Goal: Information Seeking & Learning: Learn about a topic

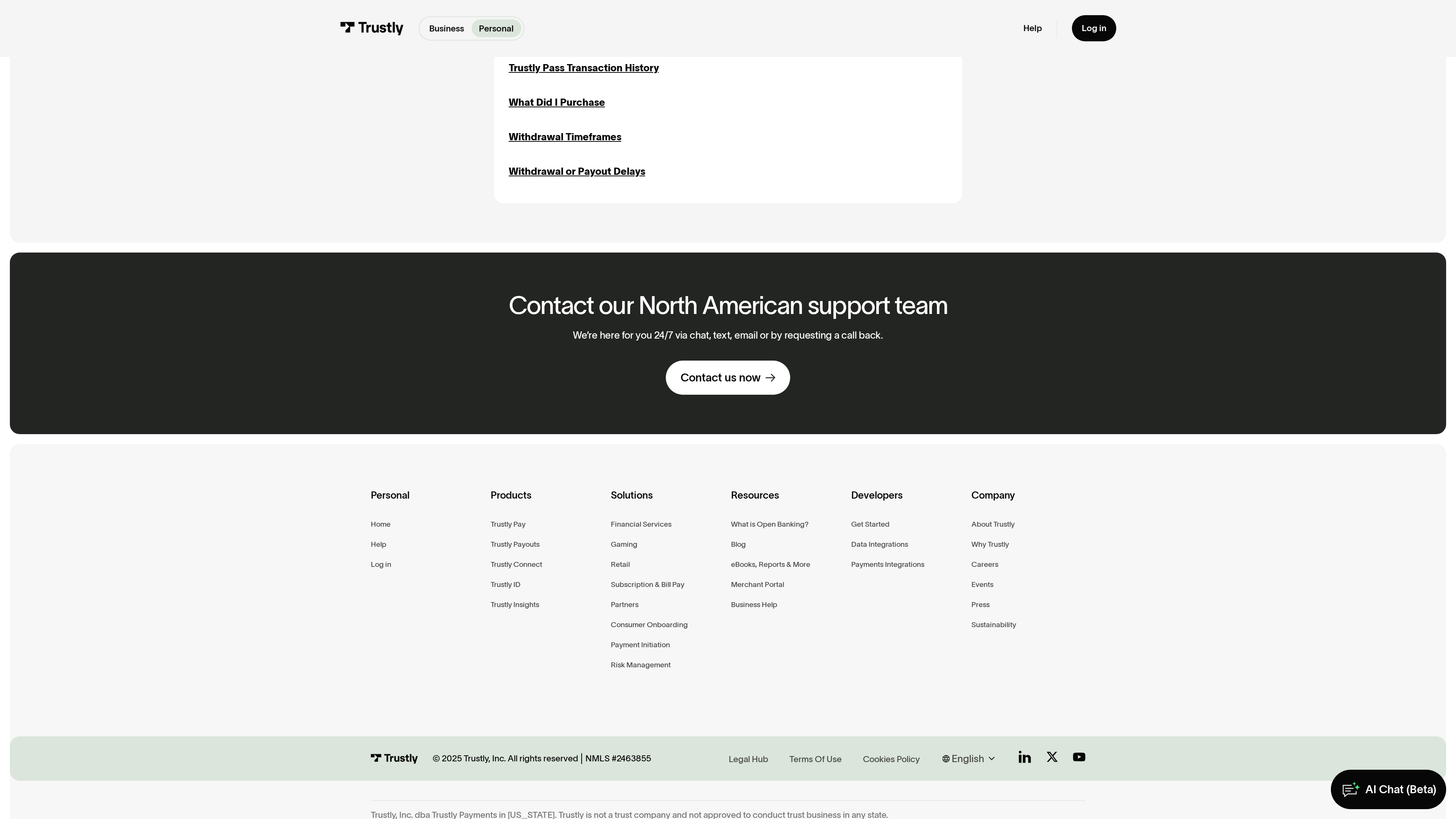
scroll to position [1560, 0]
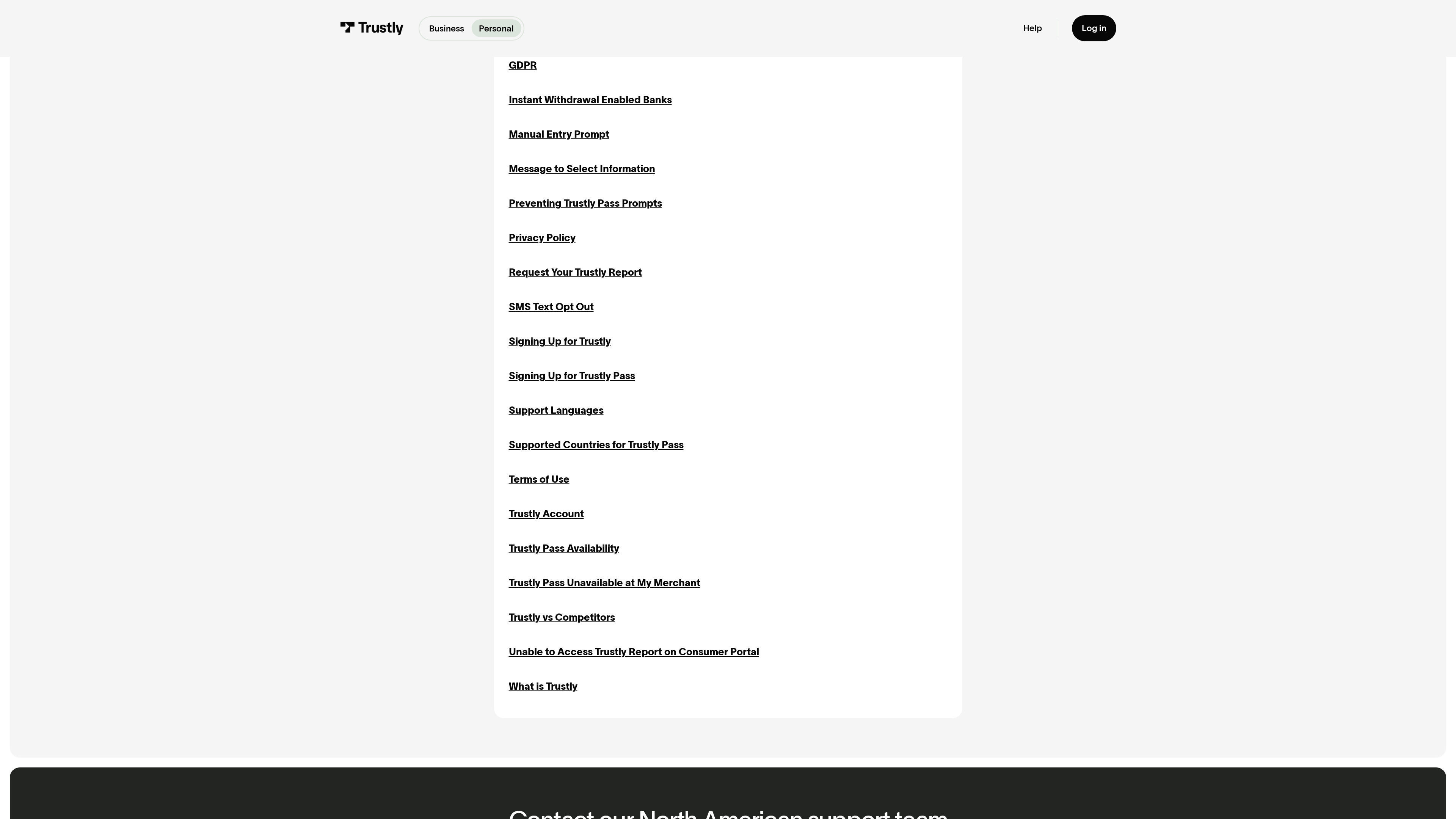
scroll to position [1329, 0]
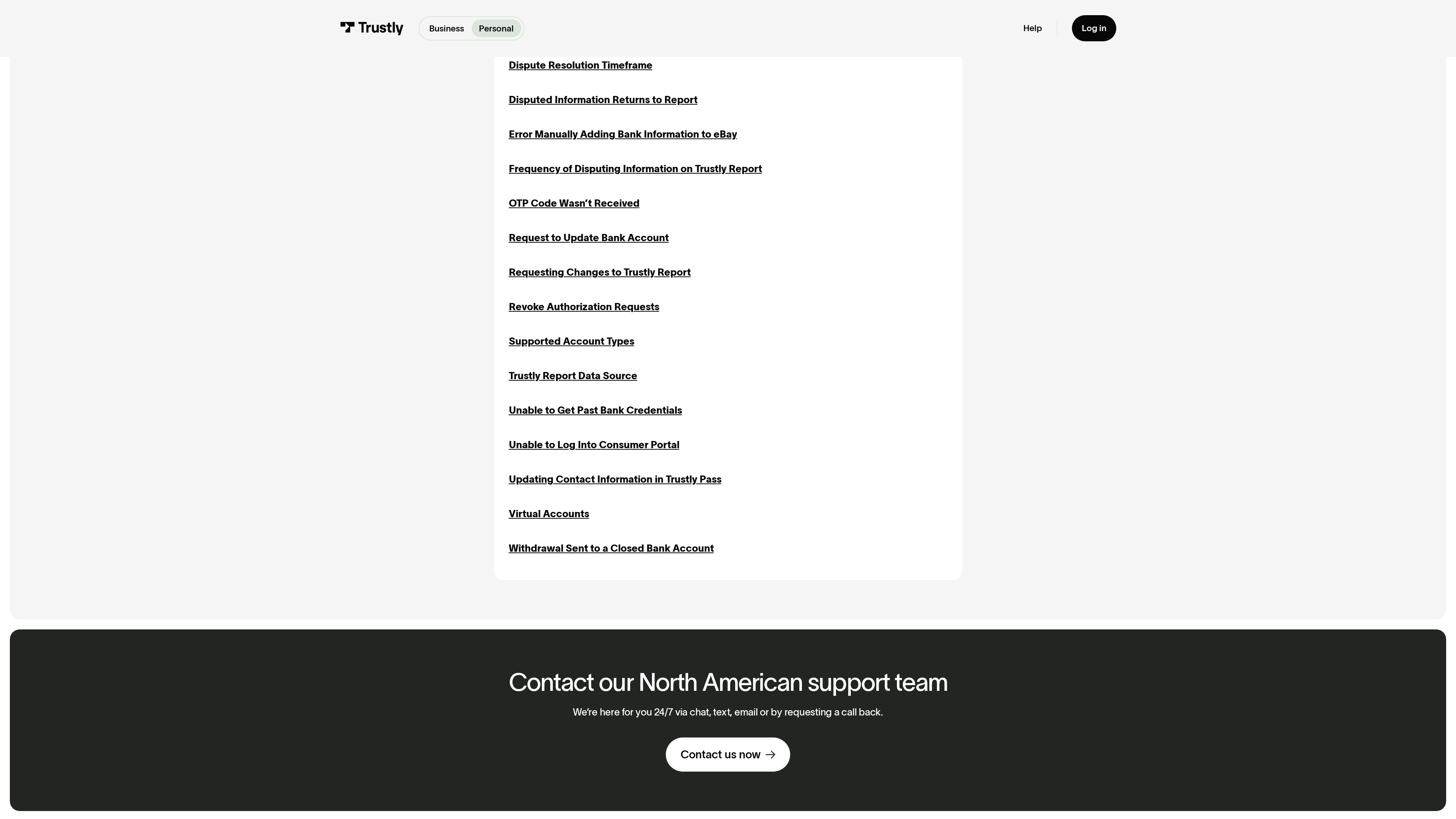
scroll to position [1191, 0]
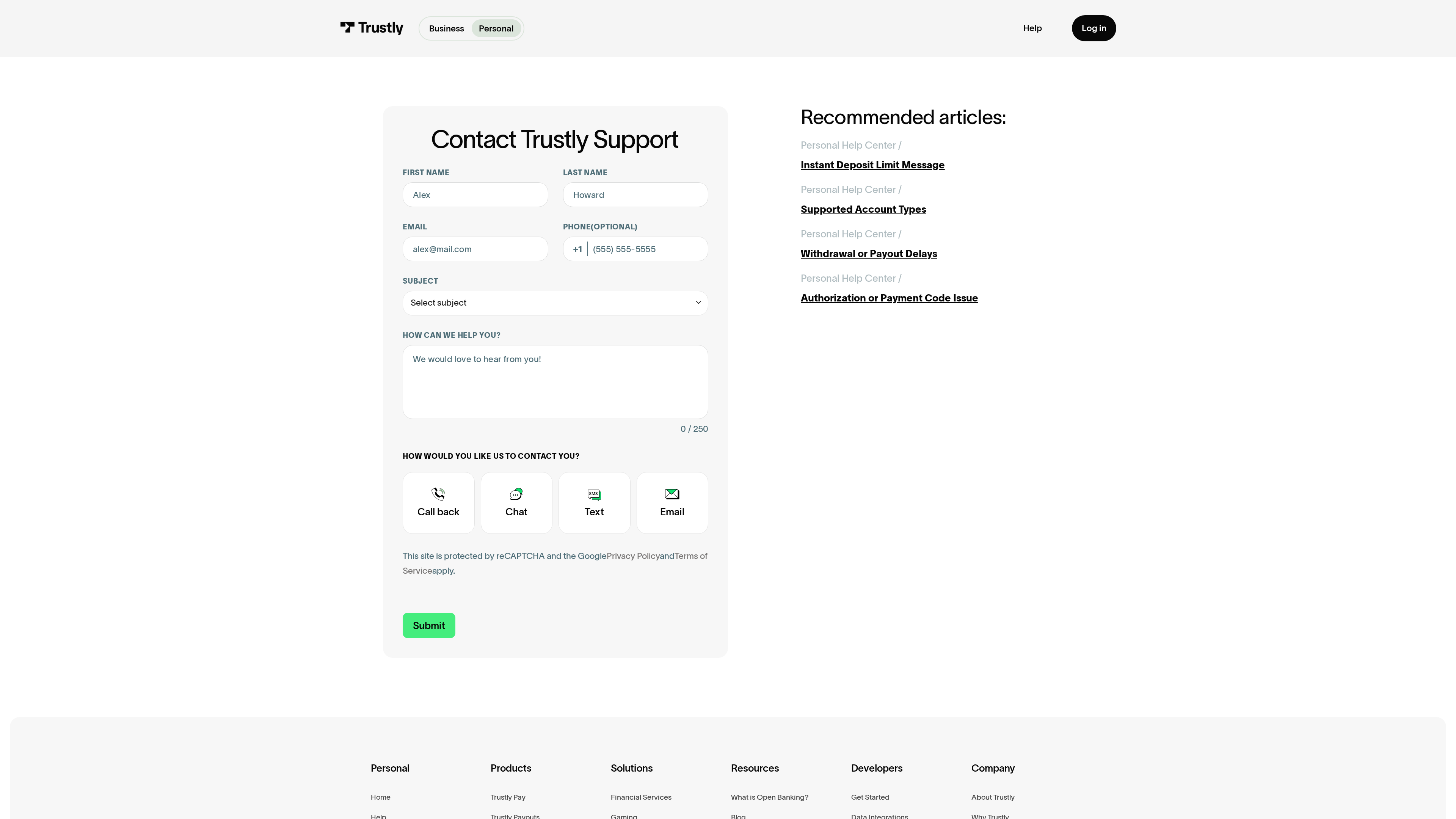
scroll to position [284, 0]
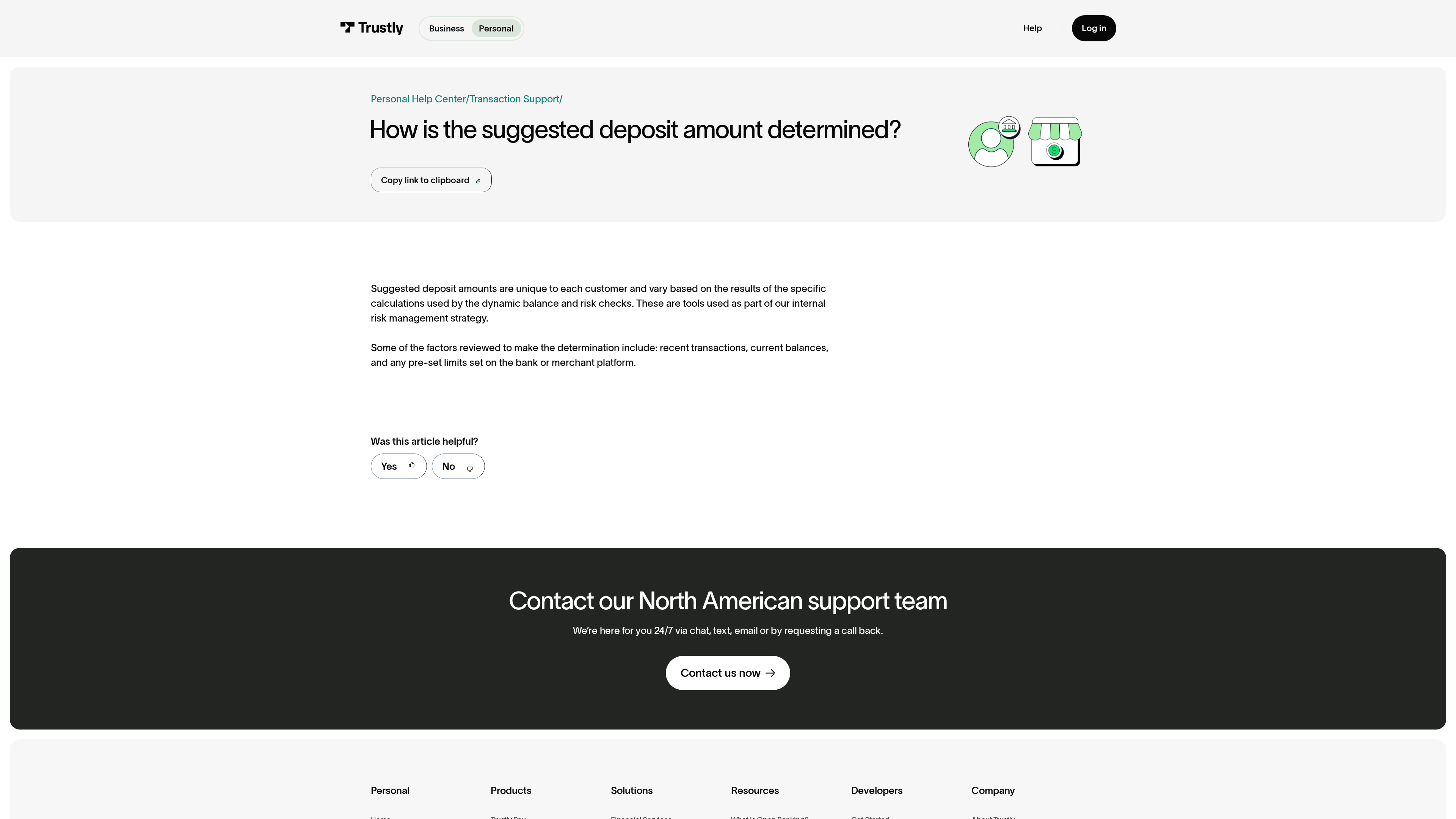
scroll to position [306, 0]
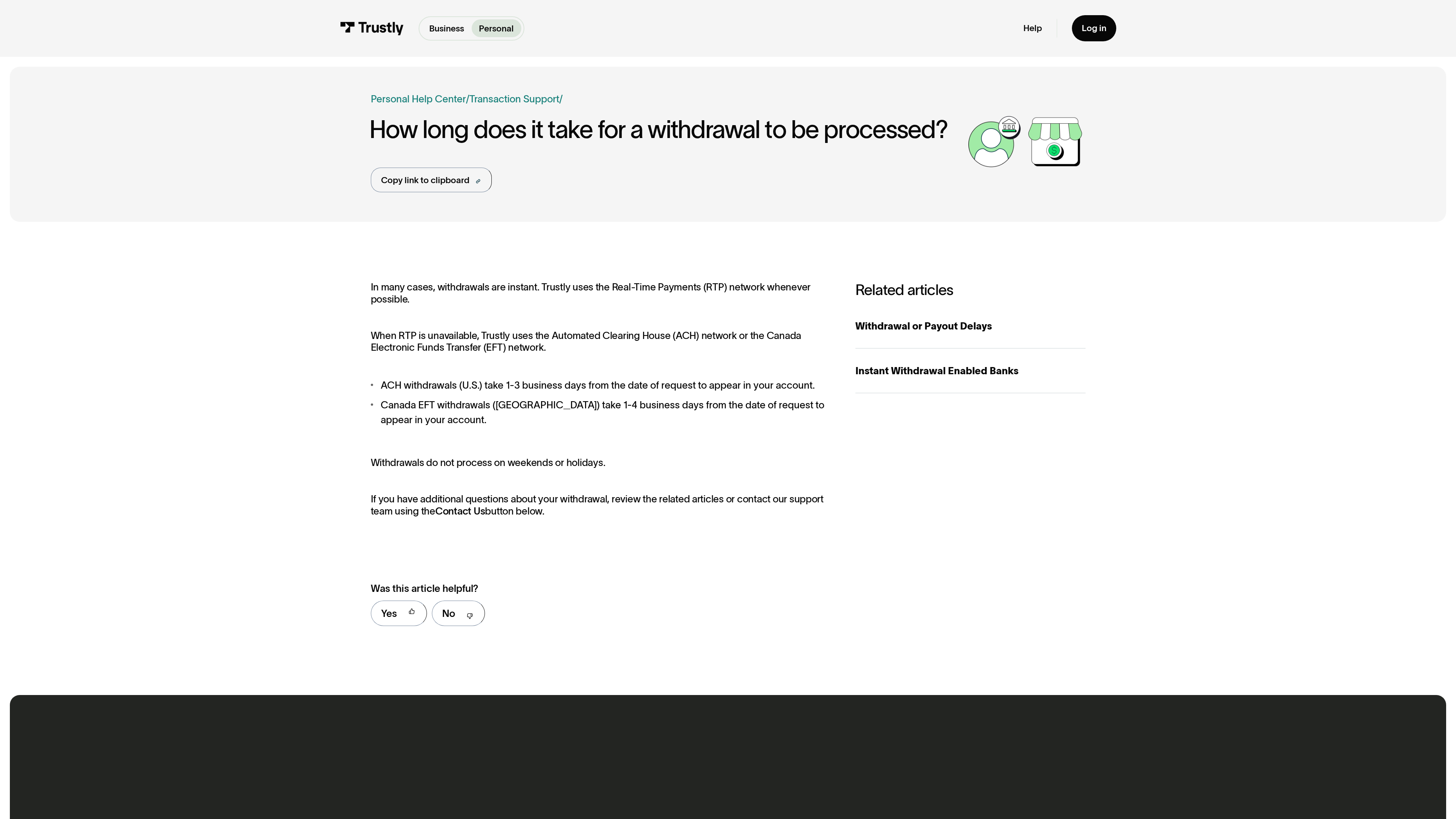
scroll to position [454, 0]
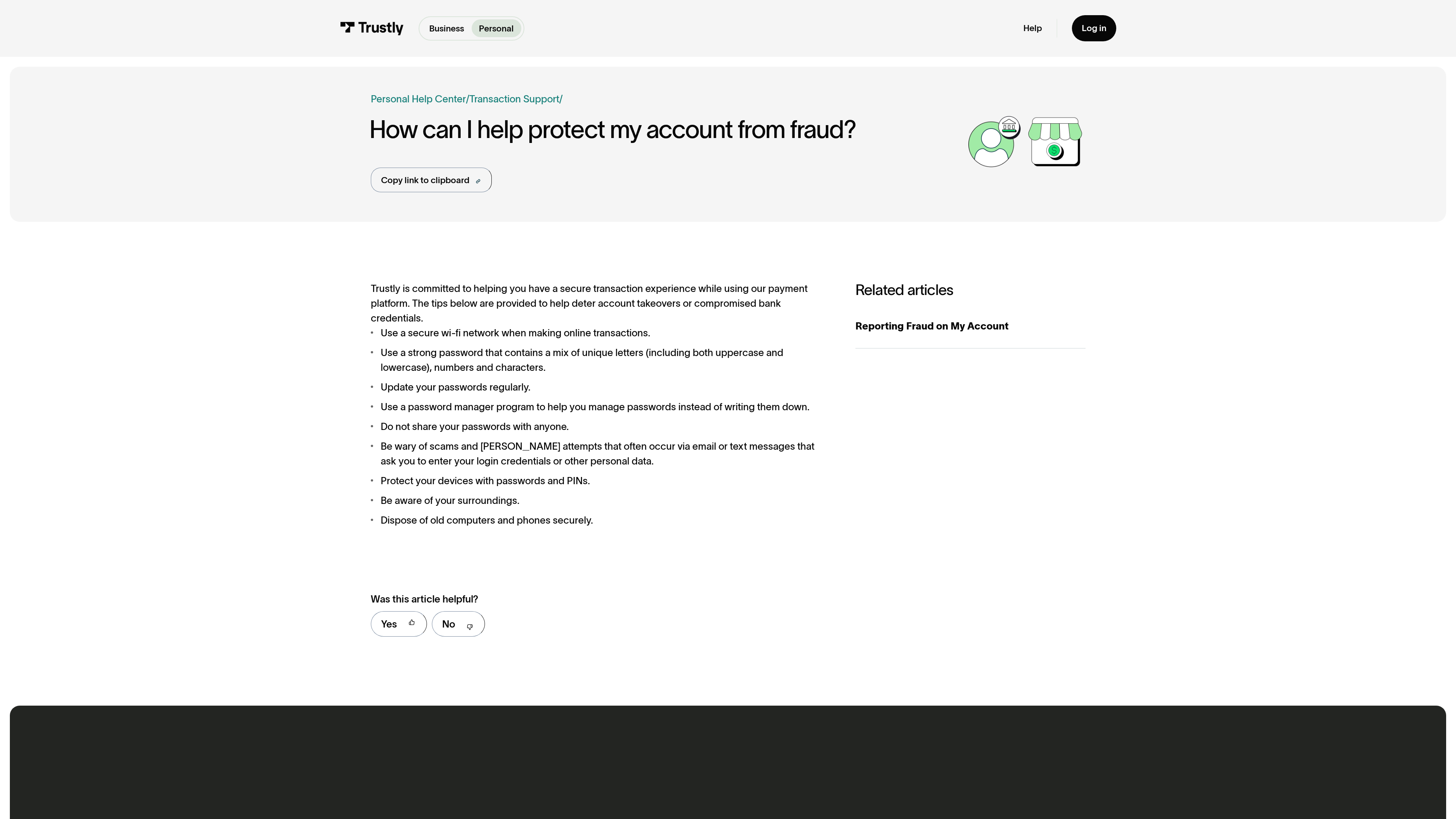
scroll to position [464, 0]
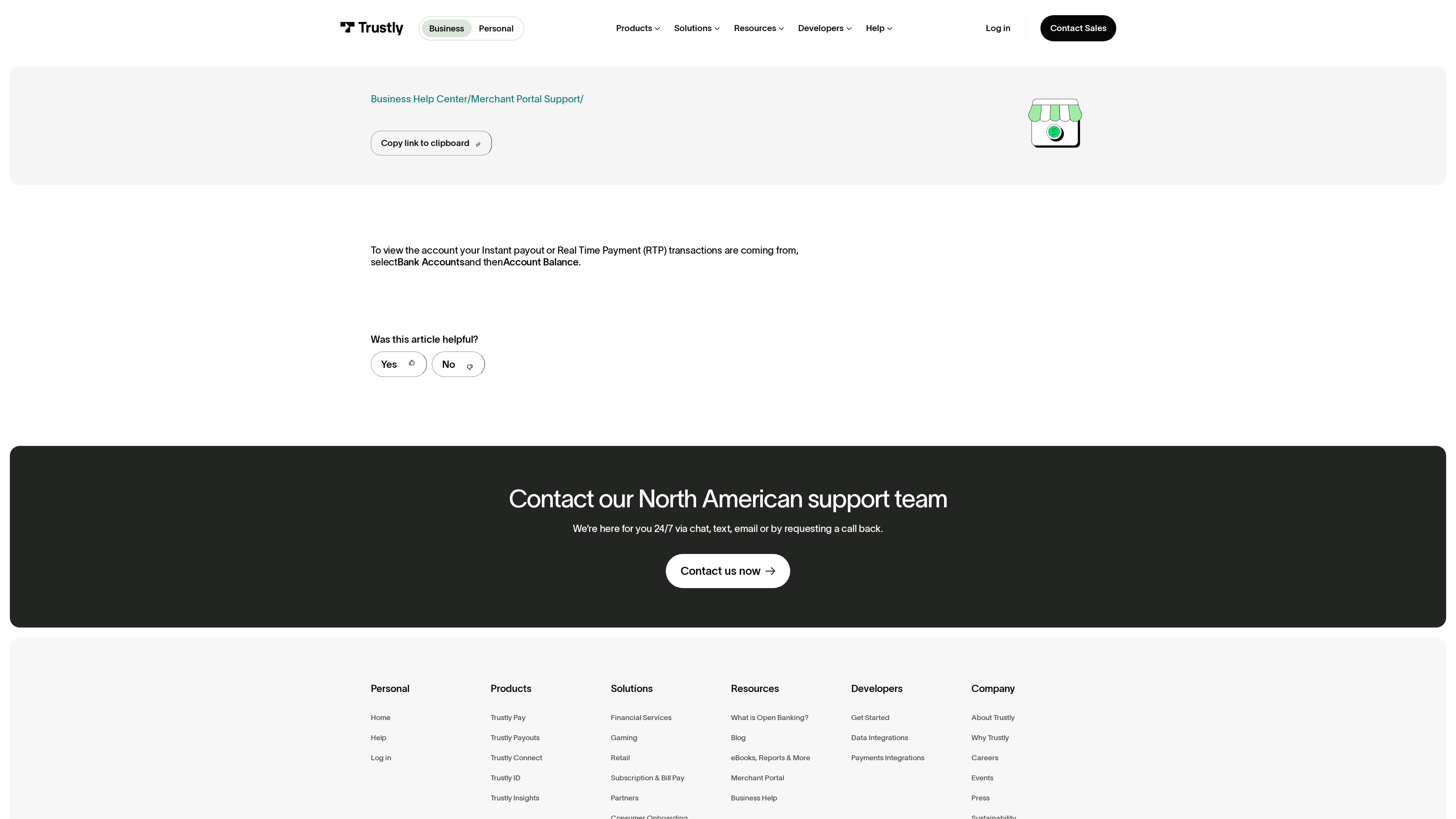
scroll to position [205, 0]
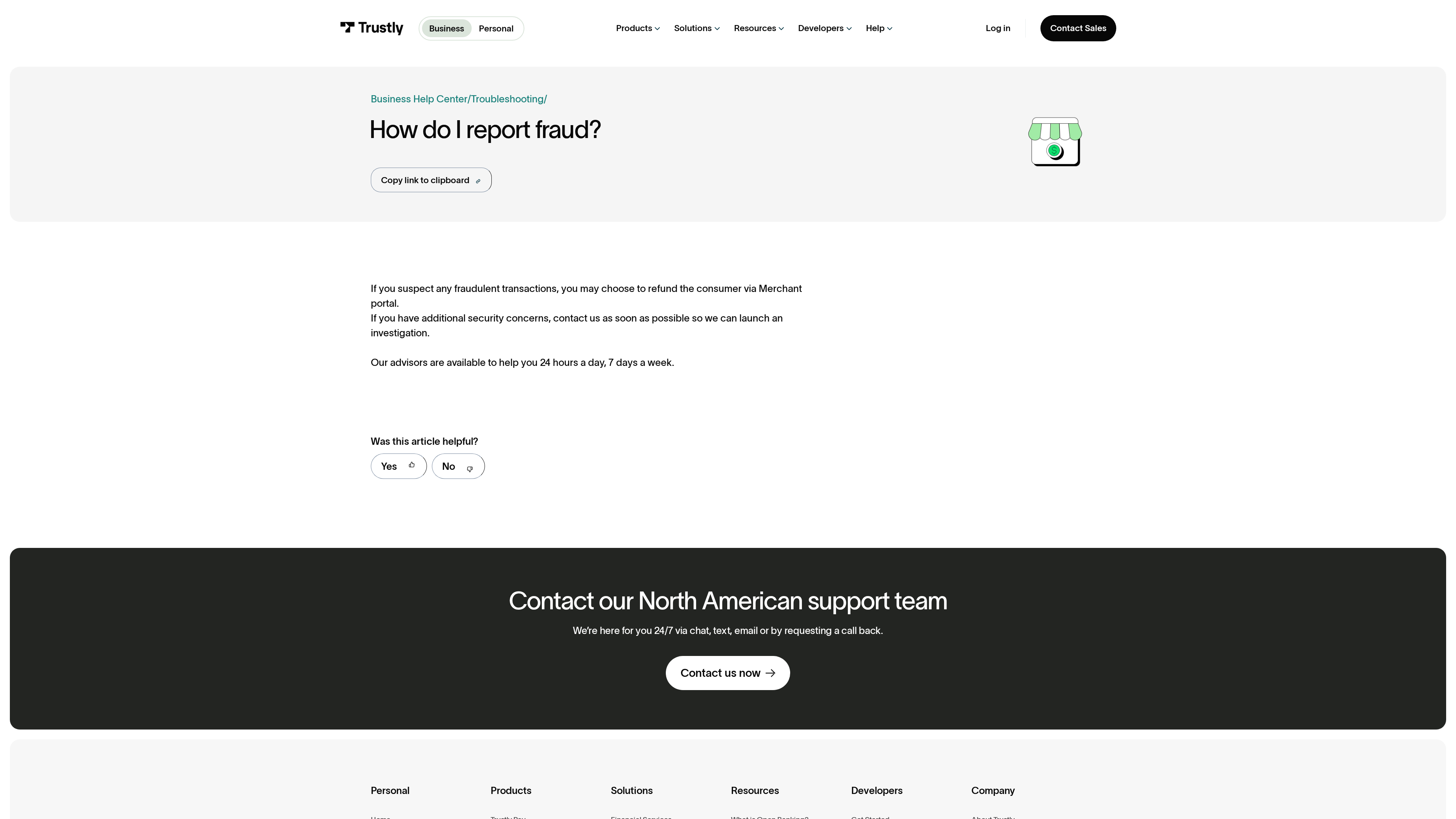
scroll to position [292, 0]
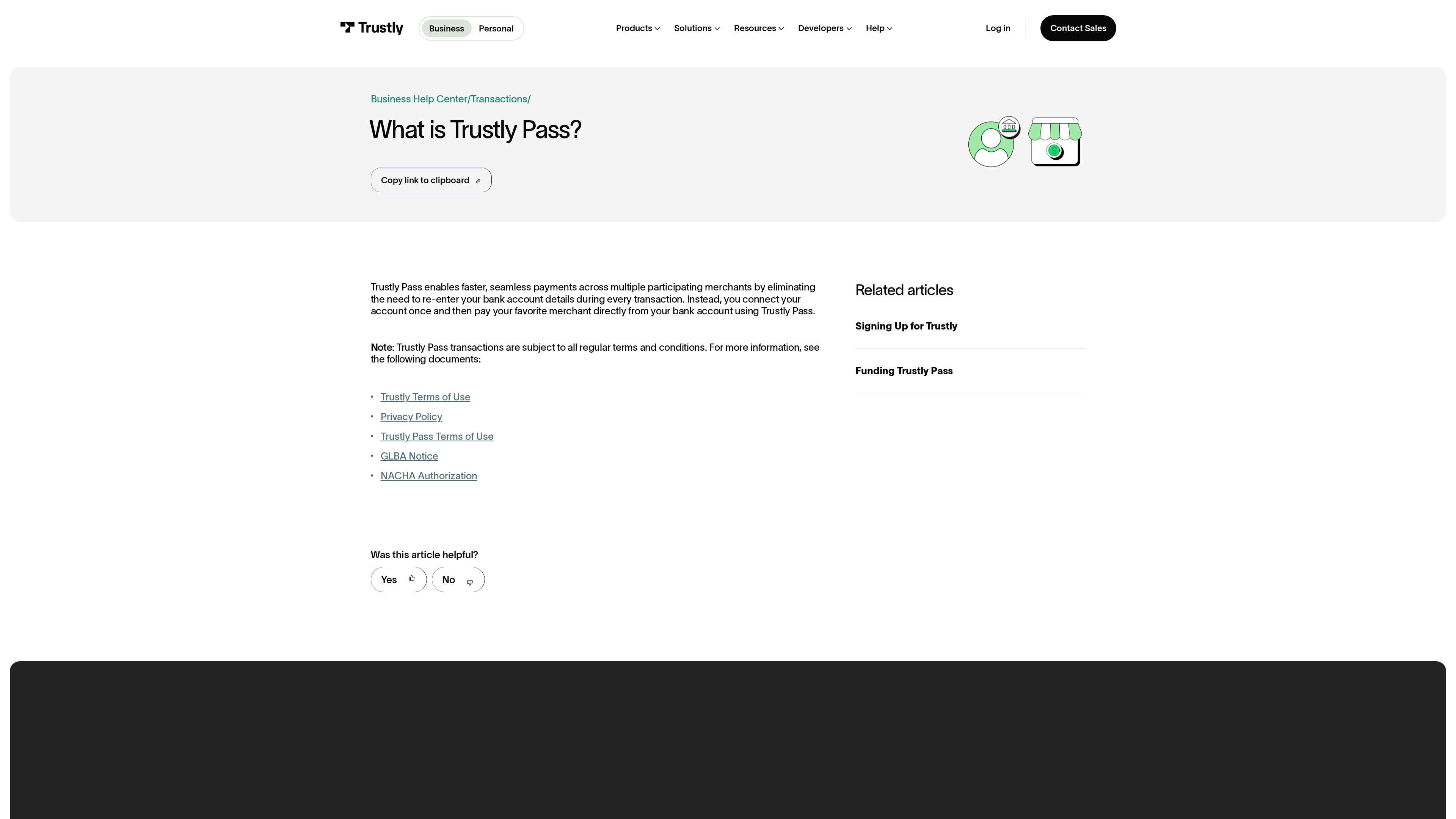
scroll to position [420, 0]
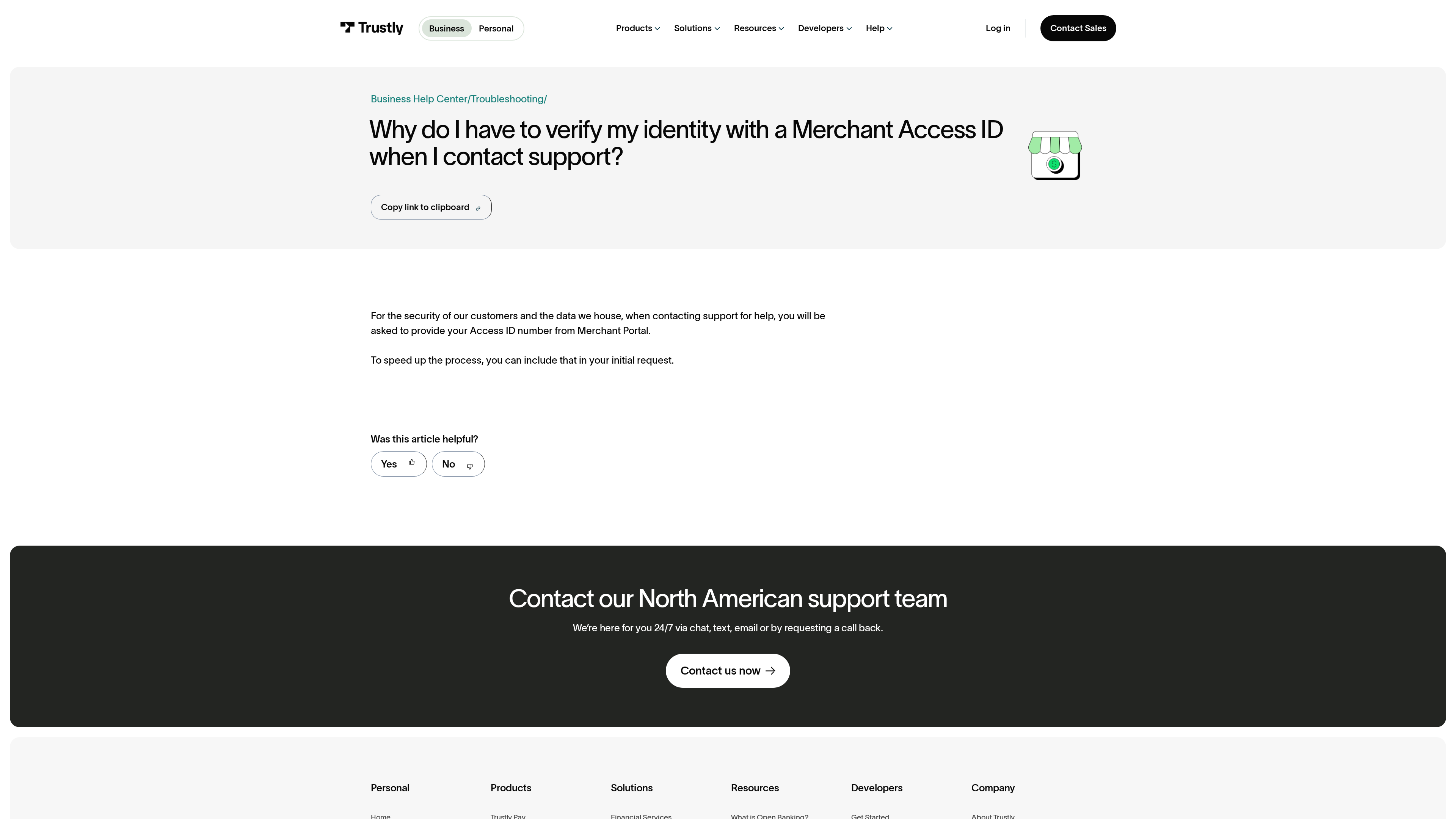
scroll to position [304, 0]
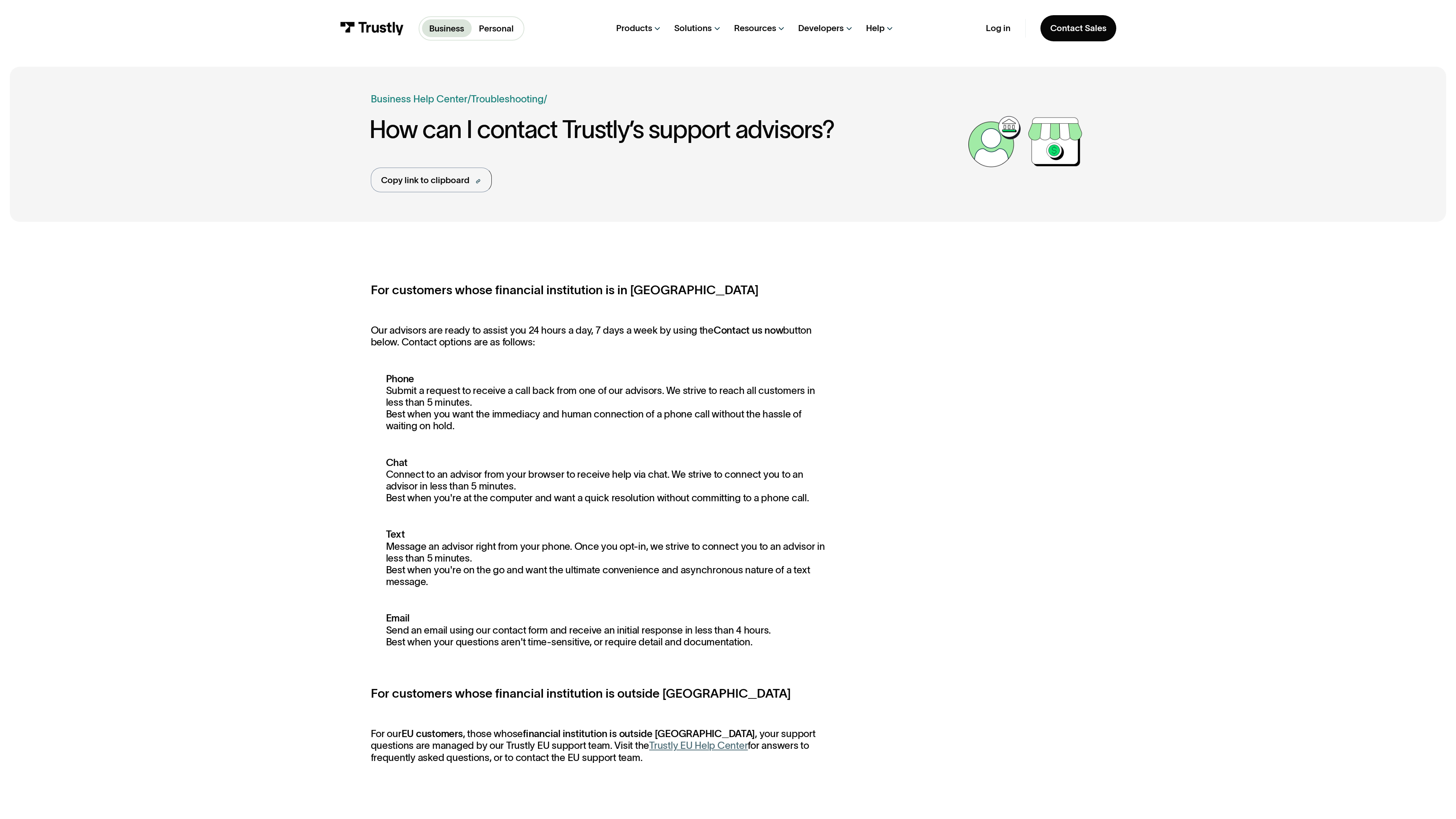
scroll to position [700, 0]
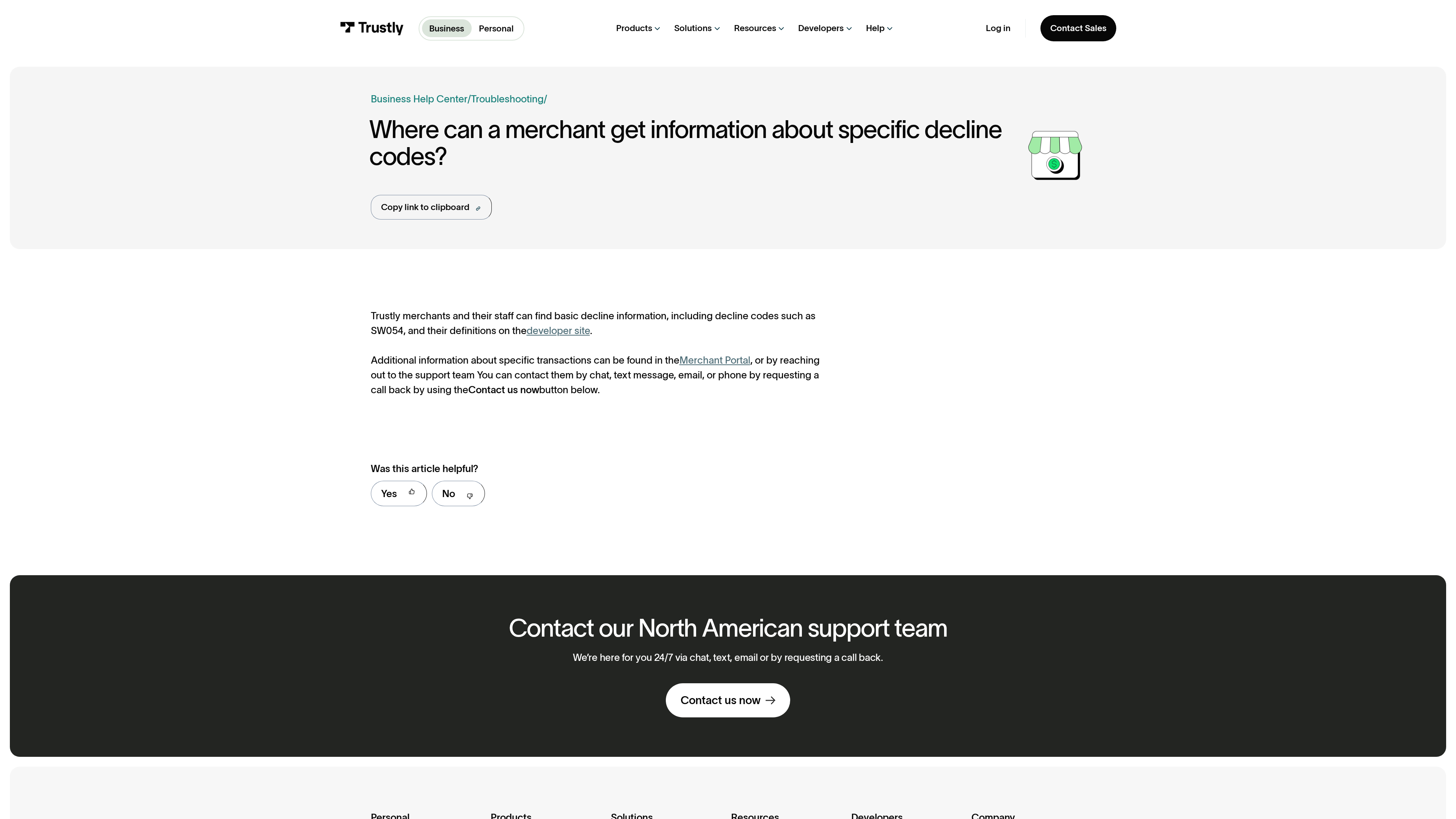
scroll to position [334, 0]
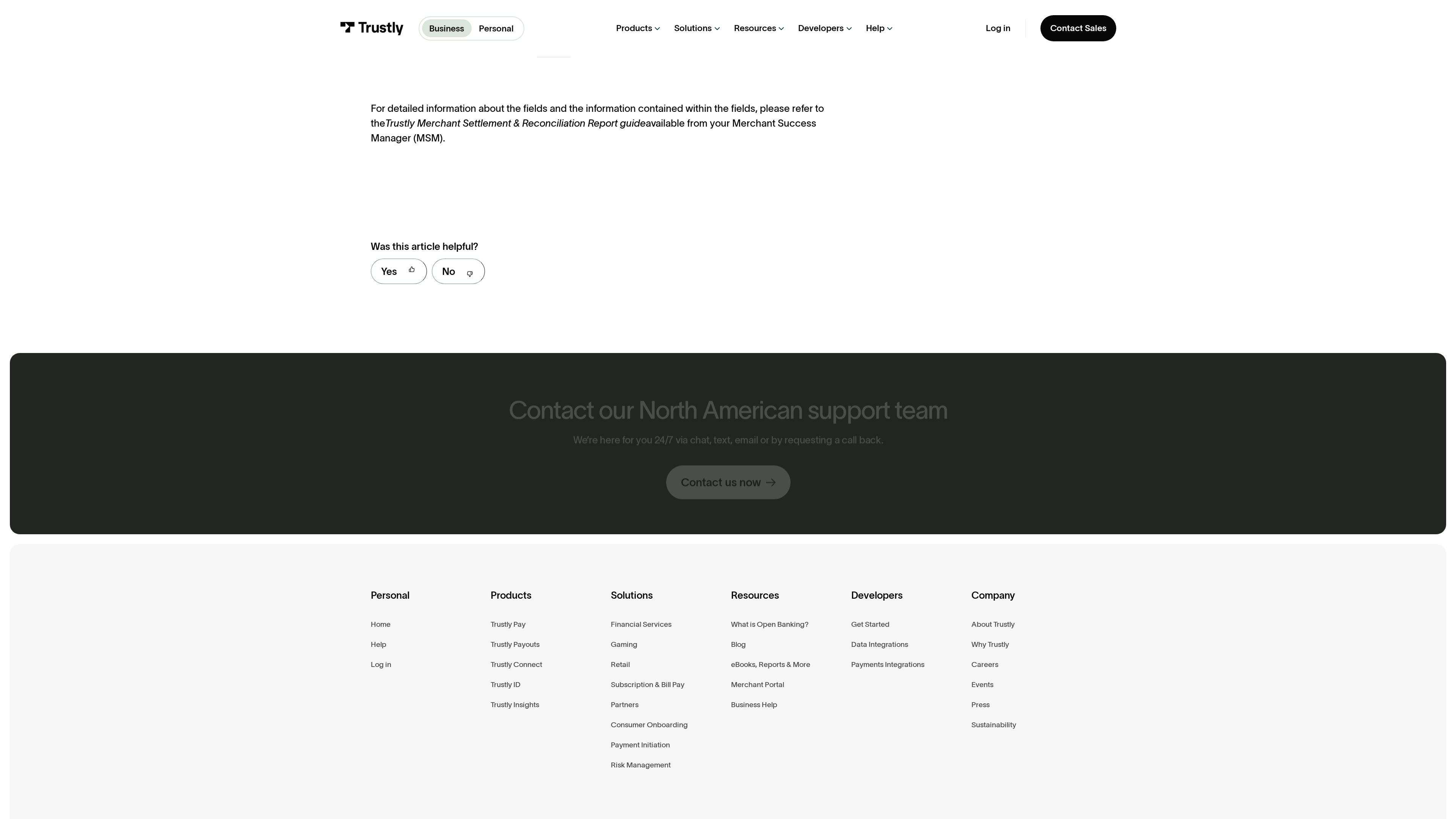
scroll to position [914, 0]
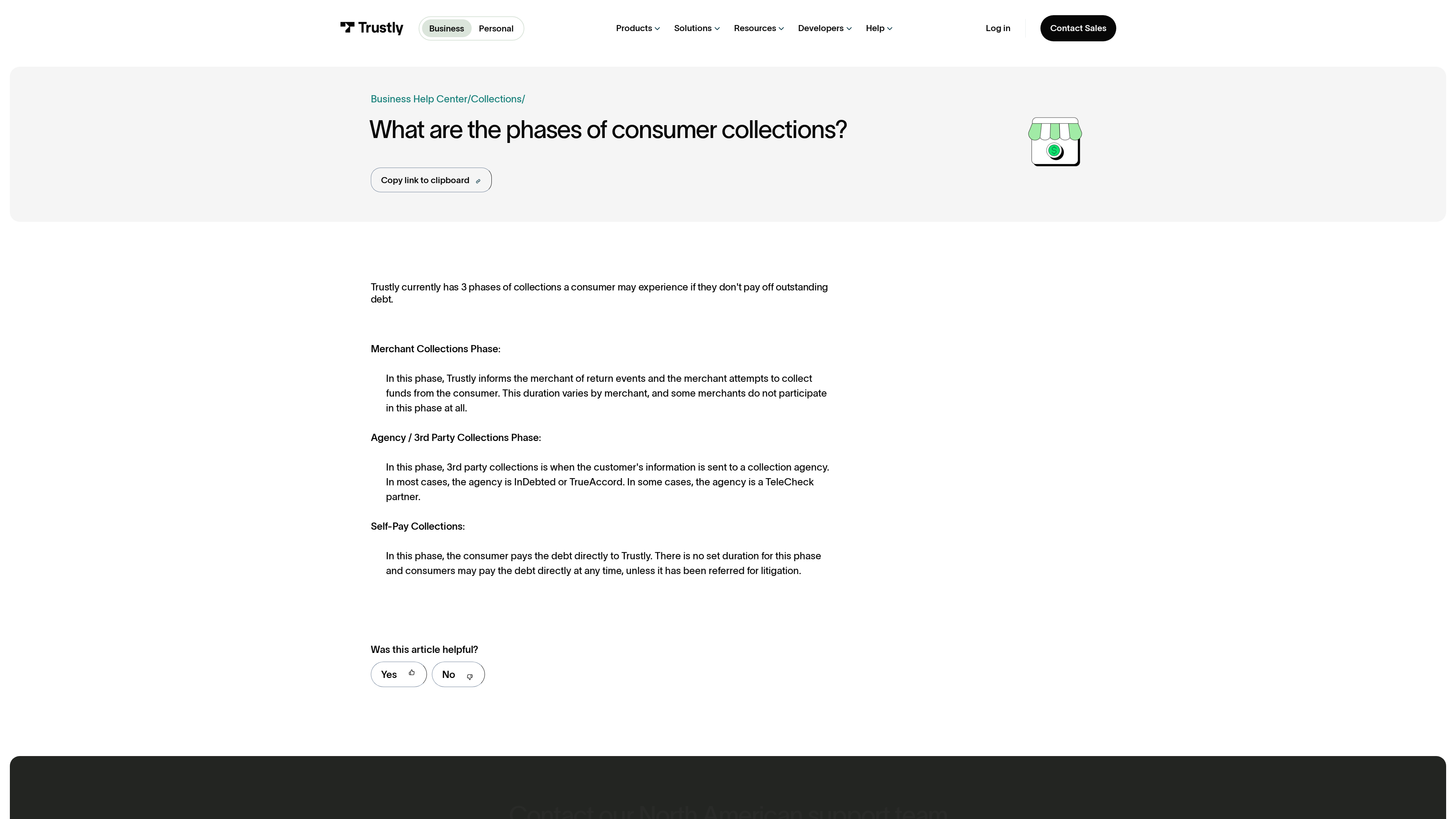
scroll to position [515, 0]
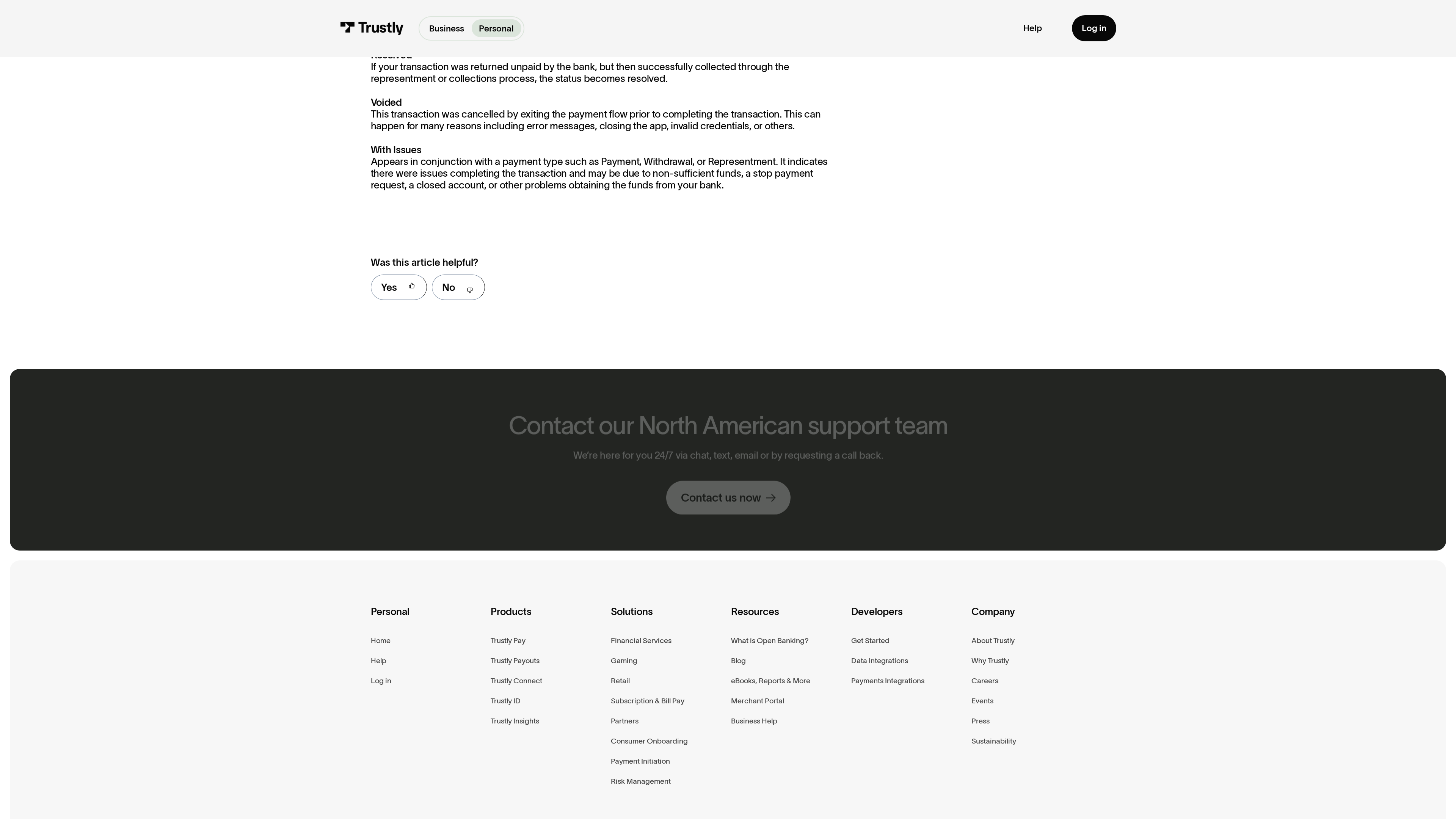
scroll to position [930, 0]
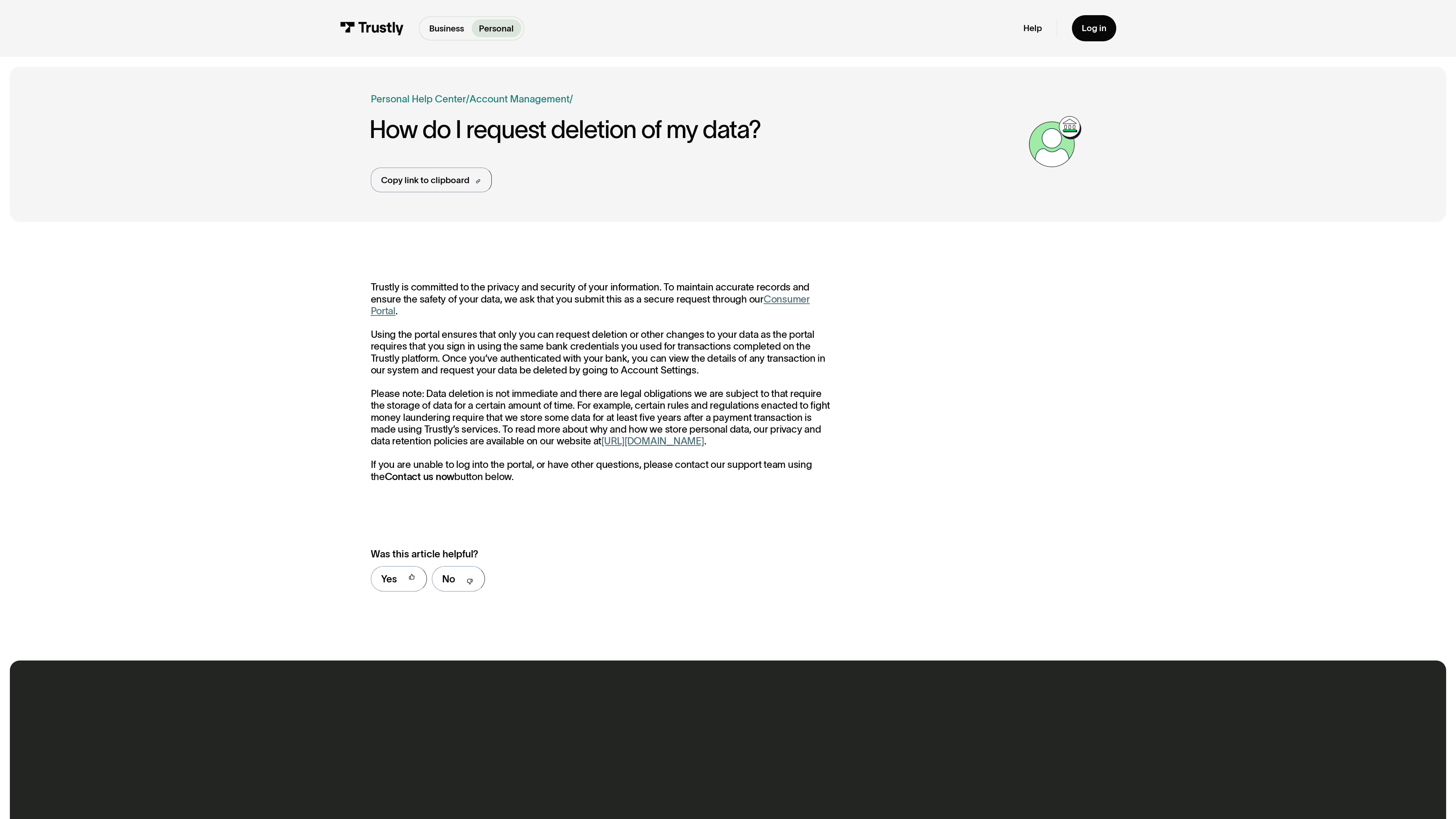
scroll to position [418, 0]
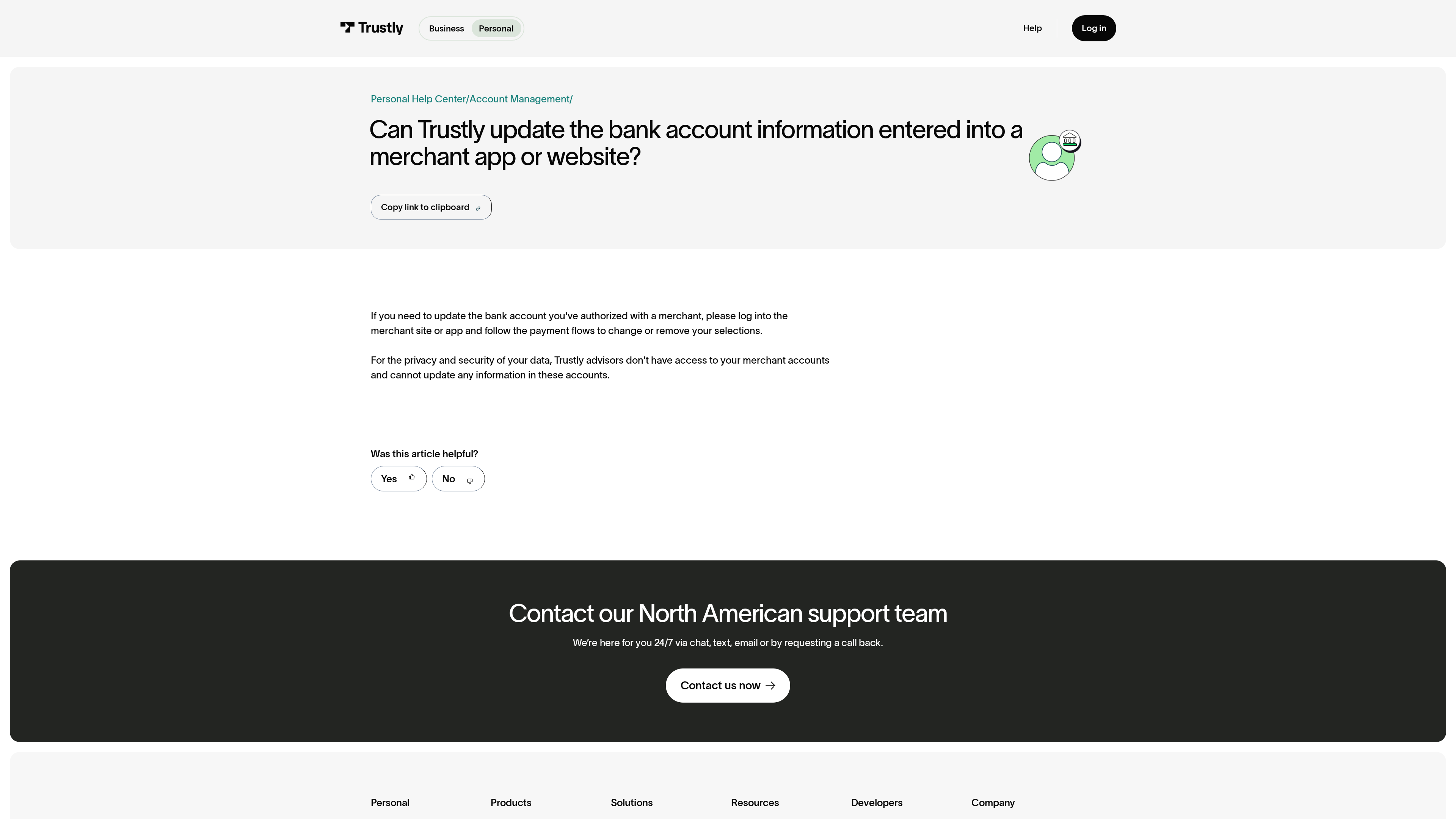
scroll to position [319, 0]
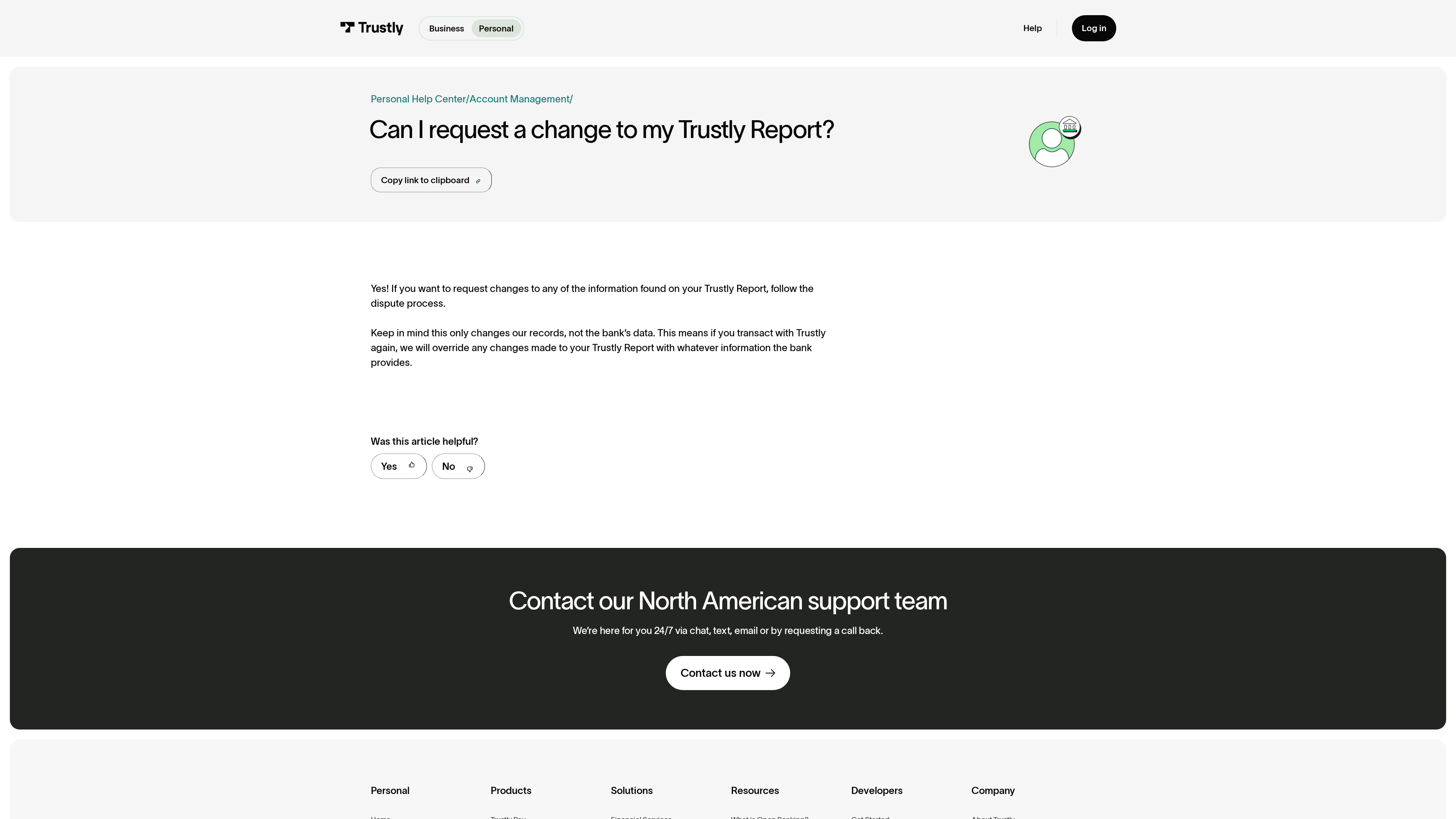
scroll to position [306, 0]
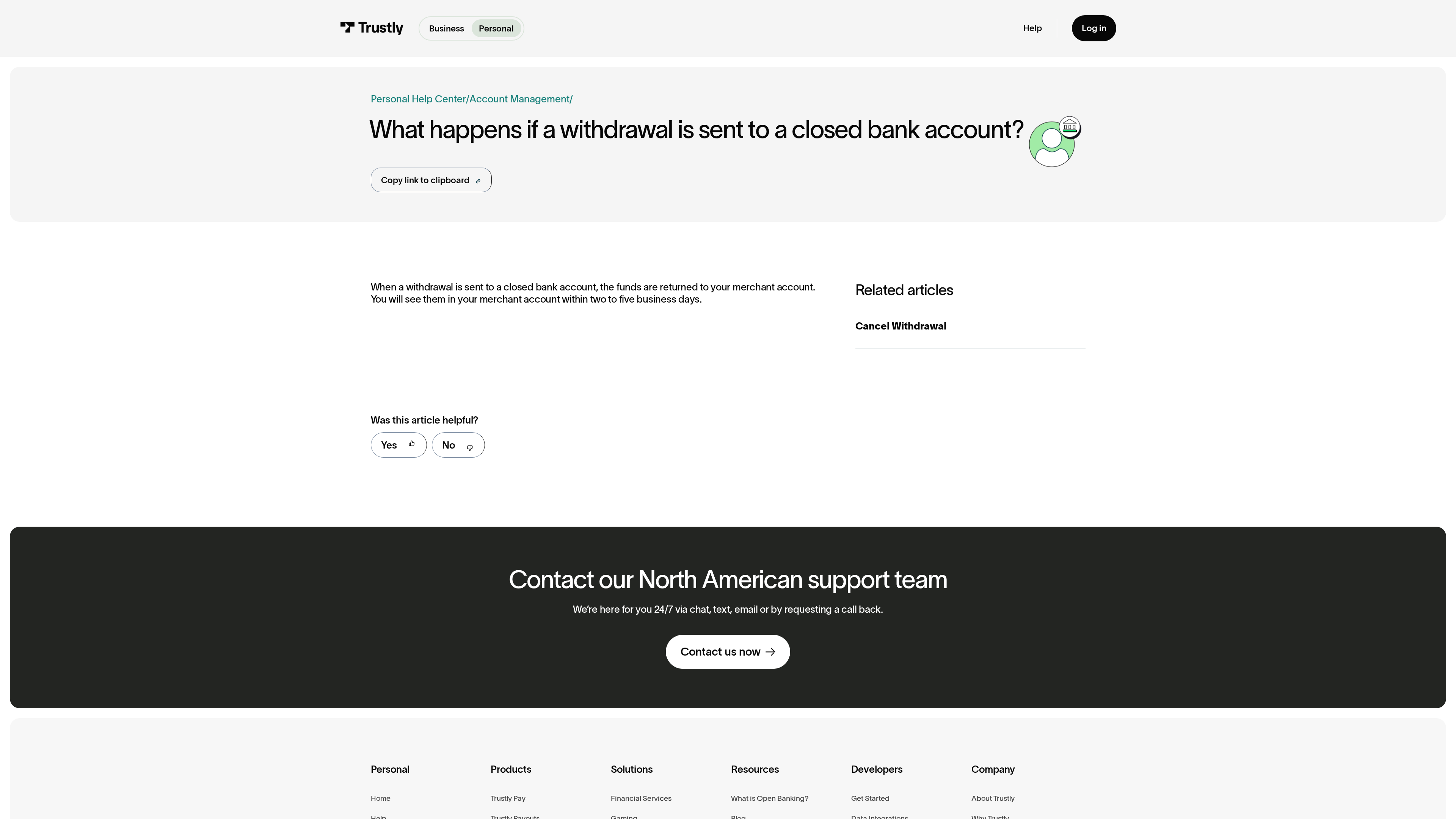
scroll to position [285, 0]
